Goal: Navigation & Orientation: Find specific page/section

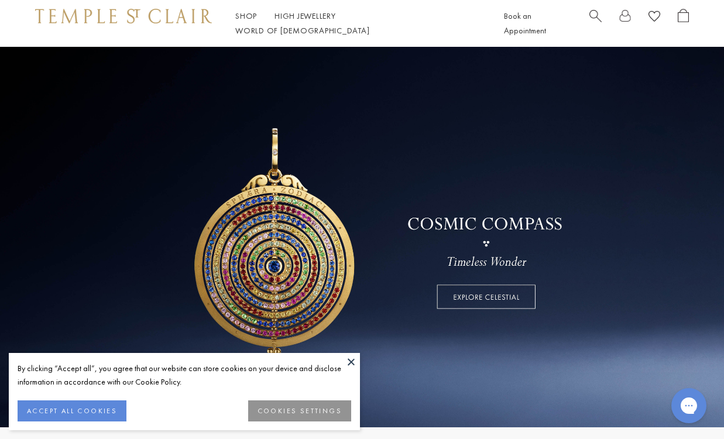
click at [353, 356] on button at bounding box center [351, 362] width 18 height 18
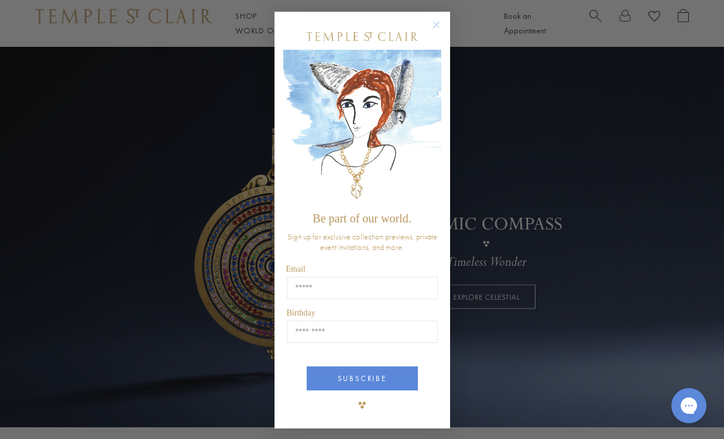
click at [436, 22] on circle "Close dialog" at bounding box center [436, 25] width 14 height 14
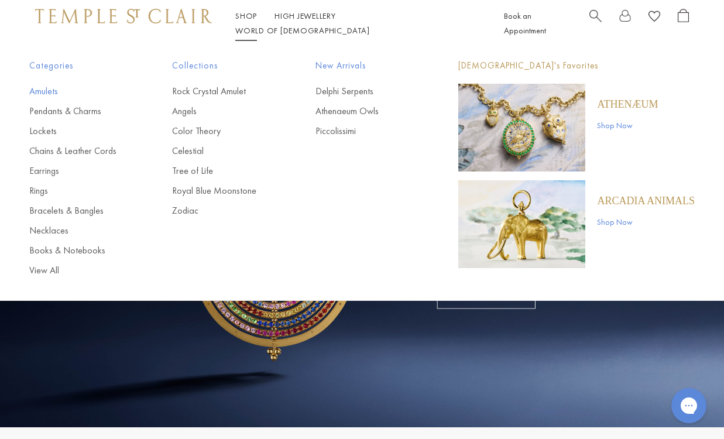
click at [35, 94] on link "Amulets" at bounding box center [77, 91] width 96 height 13
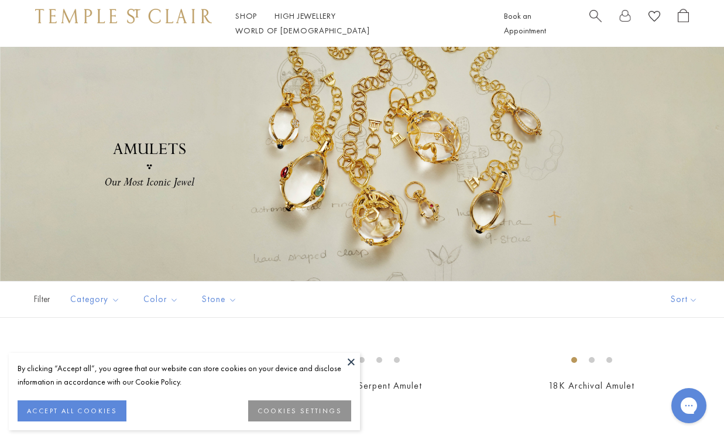
click at [349, 358] on button at bounding box center [351, 362] width 18 height 18
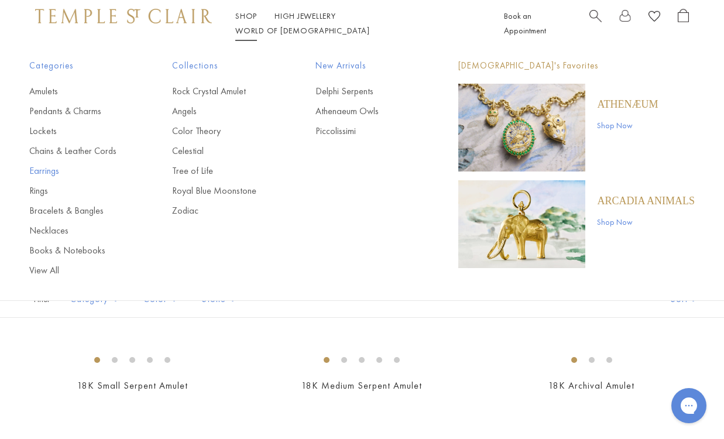
click at [42, 169] on link "Earrings" at bounding box center [77, 170] width 96 height 13
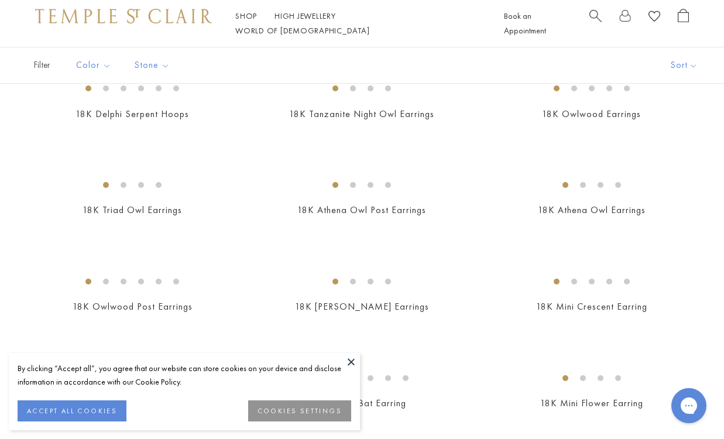
scroll to position [166, 0]
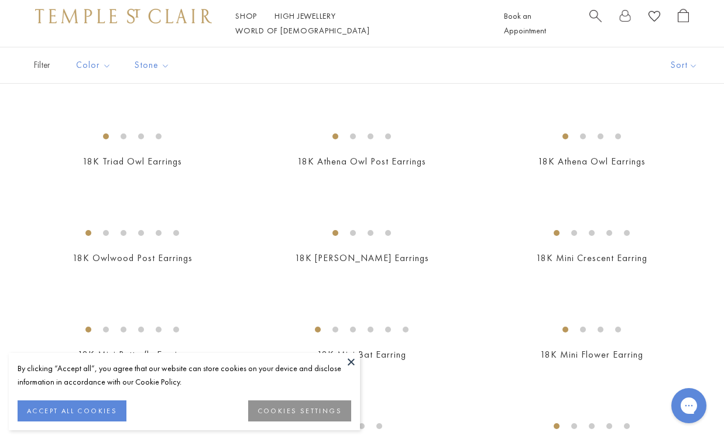
click at [342, 361] on button at bounding box center [351, 362] width 18 height 18
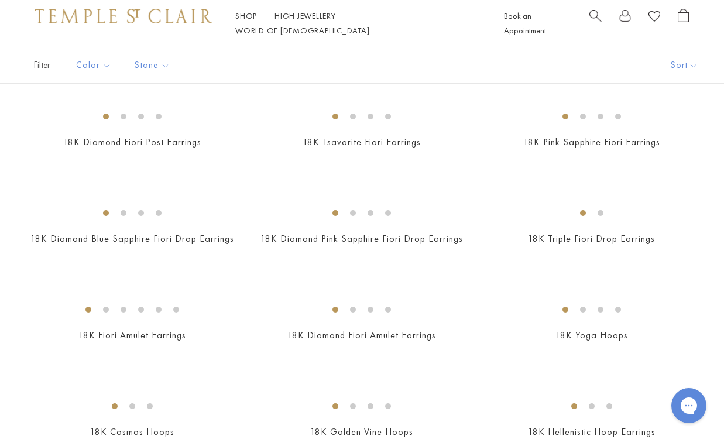
scroll to position [899, 0]
